Goal: Find specific page/section: Find specific page/section

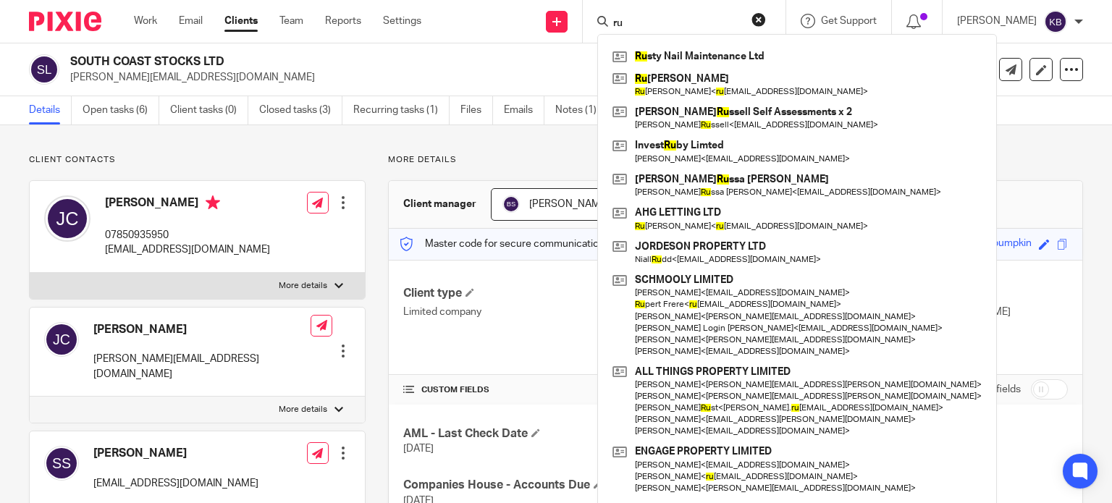
type input "r"
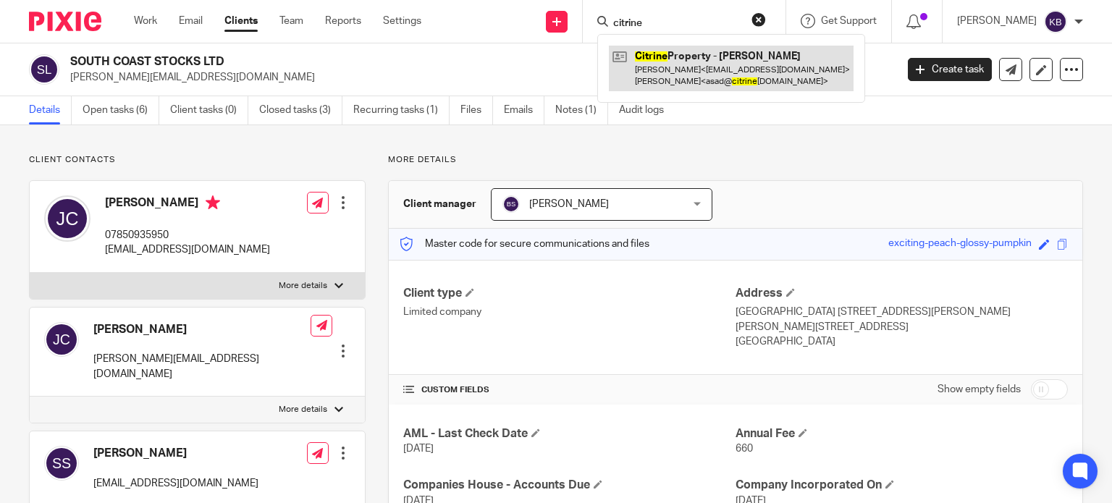
type input "citrine"
click at [689, 69] on link at bounding box center [731, 68] width 245 height 45
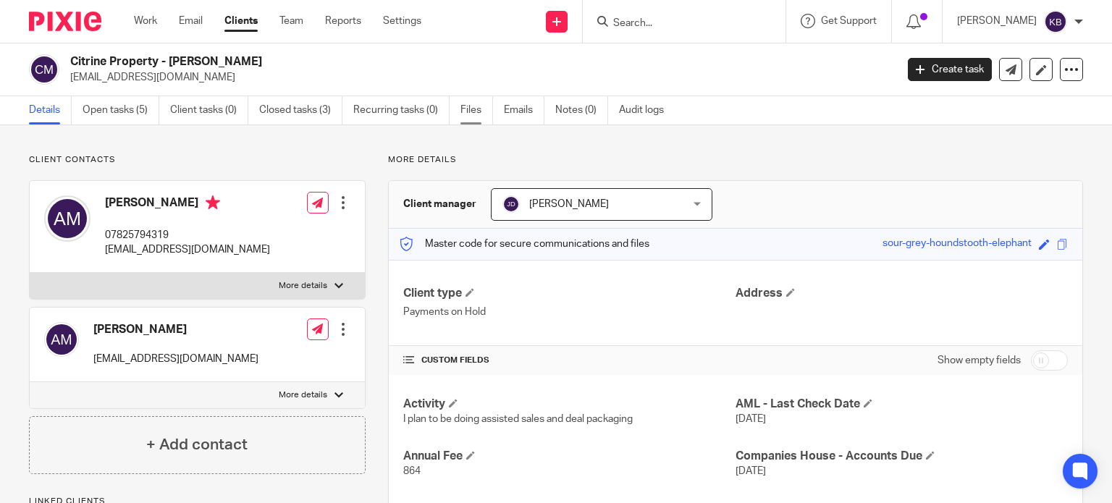
click at [473, 112] on link "Files" at bounding box center [477, 110] width 33 height 28
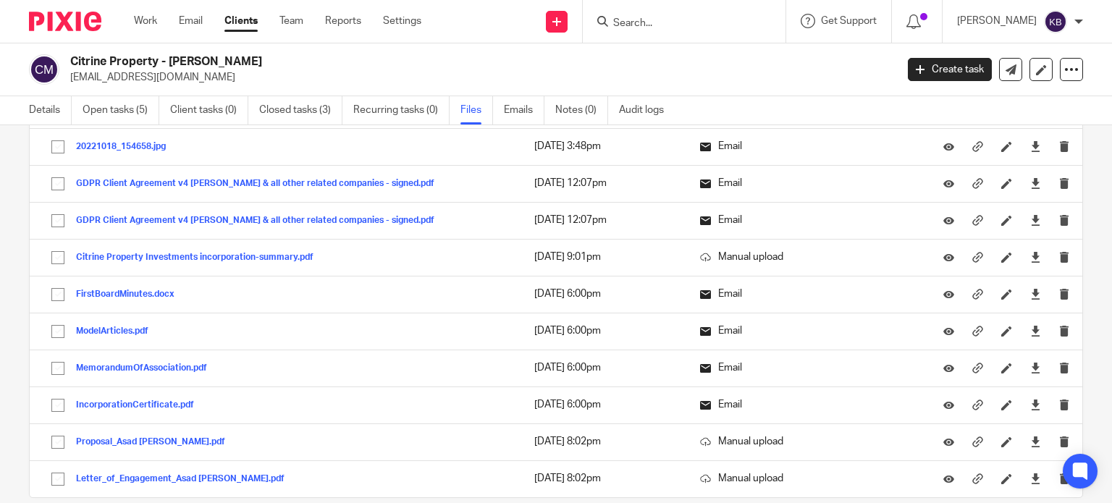
scroll to position [652, 0]
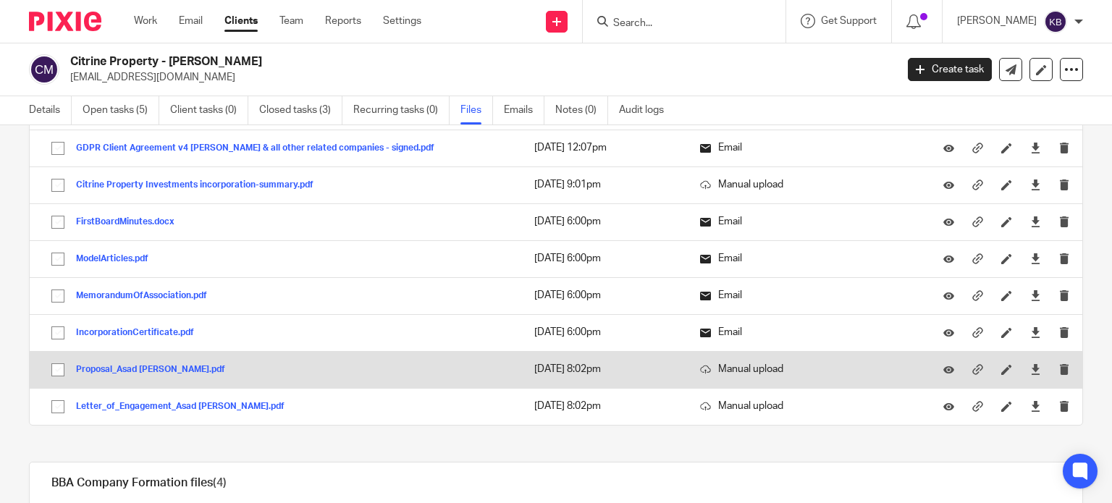
click at [193, 365] on button "Proposal_Asad Mohammed.pdf" at bounding box center [156, 370] width 160 height 10
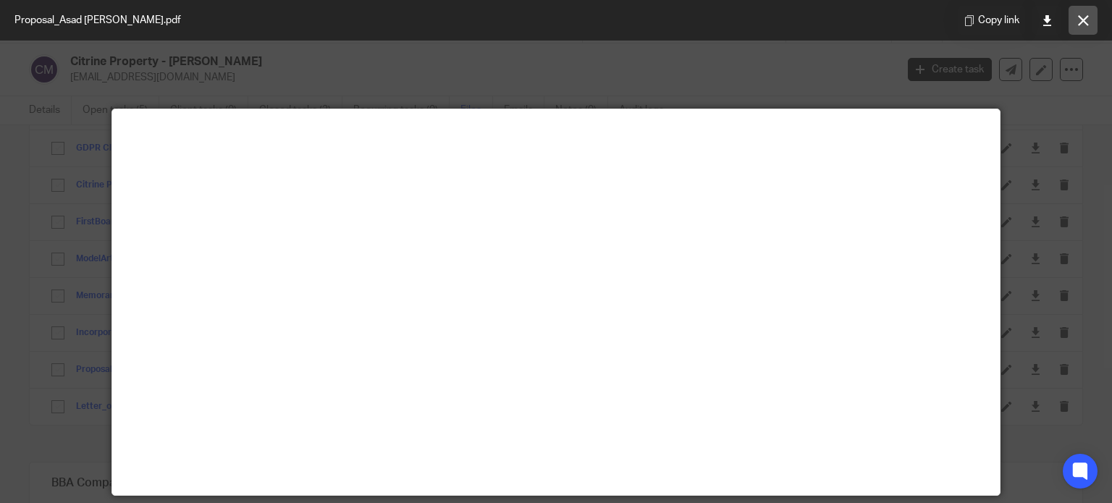
click at [1081, 22] on icon at bounding box center [1083, 20] width 11 height 11
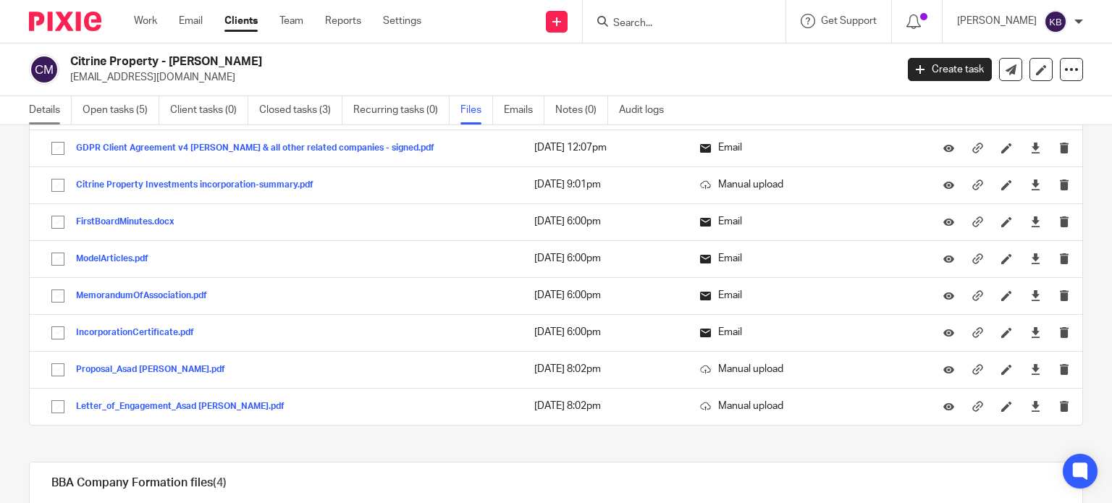
click at [47, 108] on link "Details" at bounding box center [50, 110] width 43 height 28
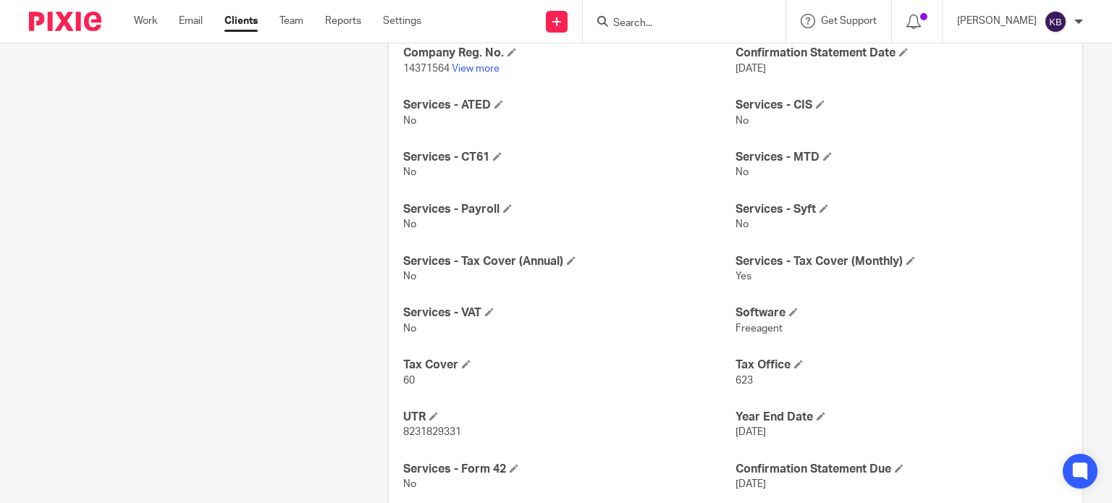
scroll to position [546, 0]
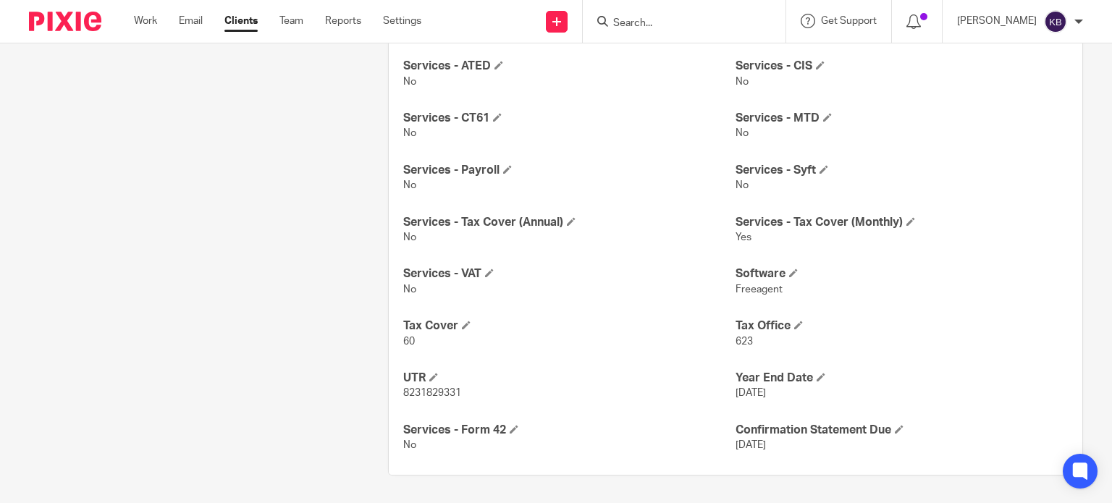
click at [645, 20] on input "Search" at bounding box center [677, 23] width 130 height 13
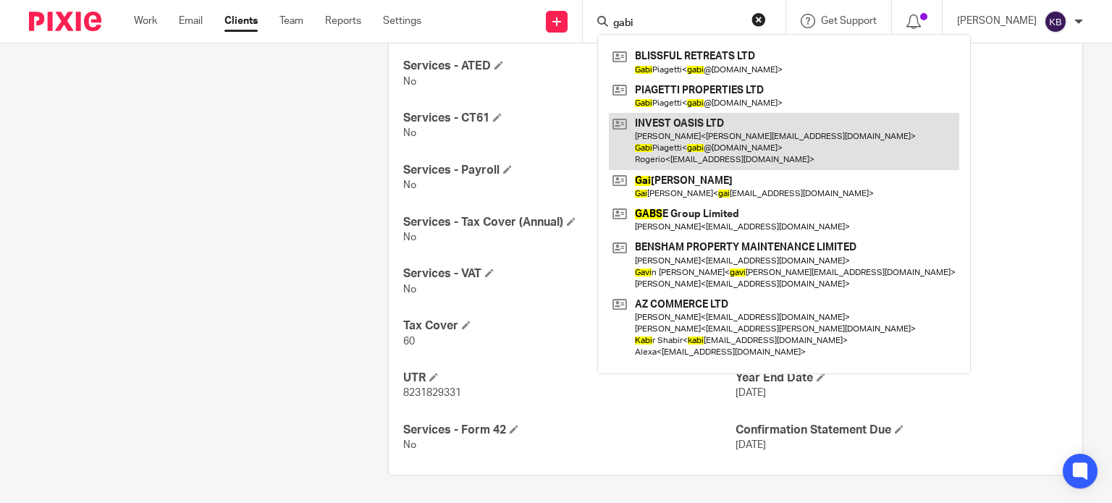
type input "gabi"
click at [666, 123] on link at bounding box center [784, 141] width 351 height 57
